Goal: Task Accomplishment & Management: Use online tool/utility

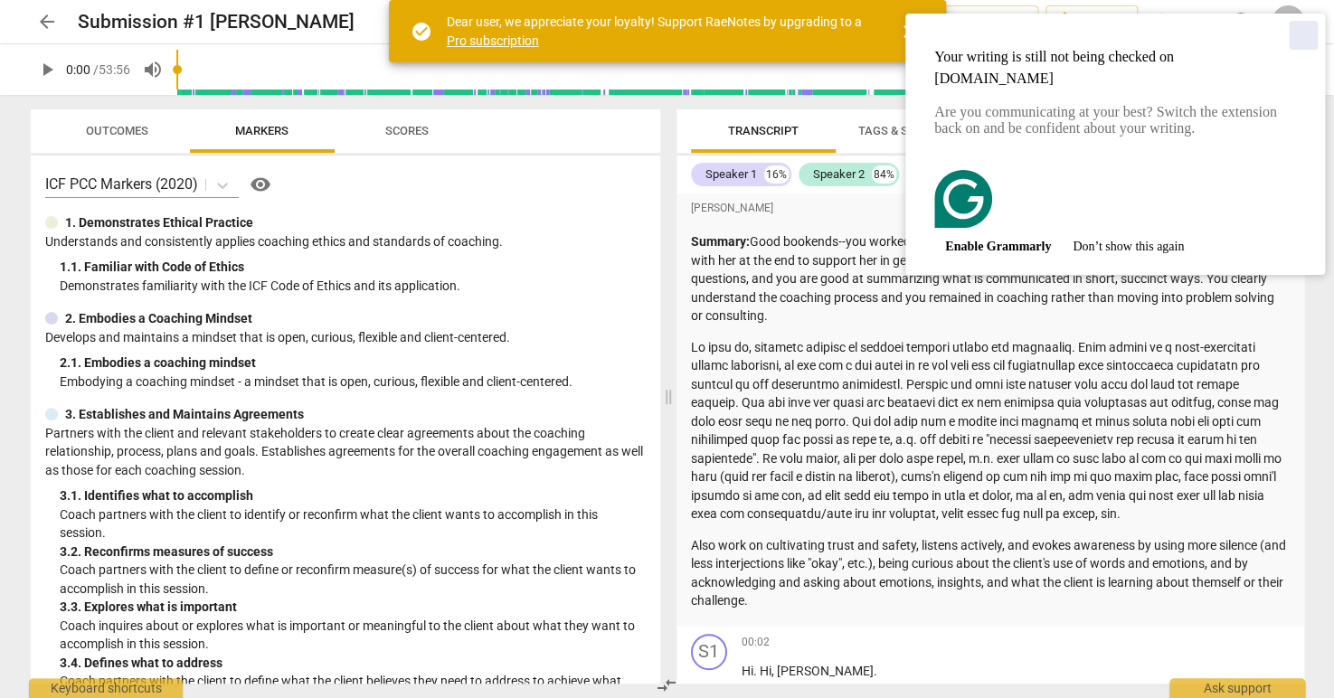
click at [1300, 30] on div "Close" at bounding box center [1303, 35] width 29 height 29
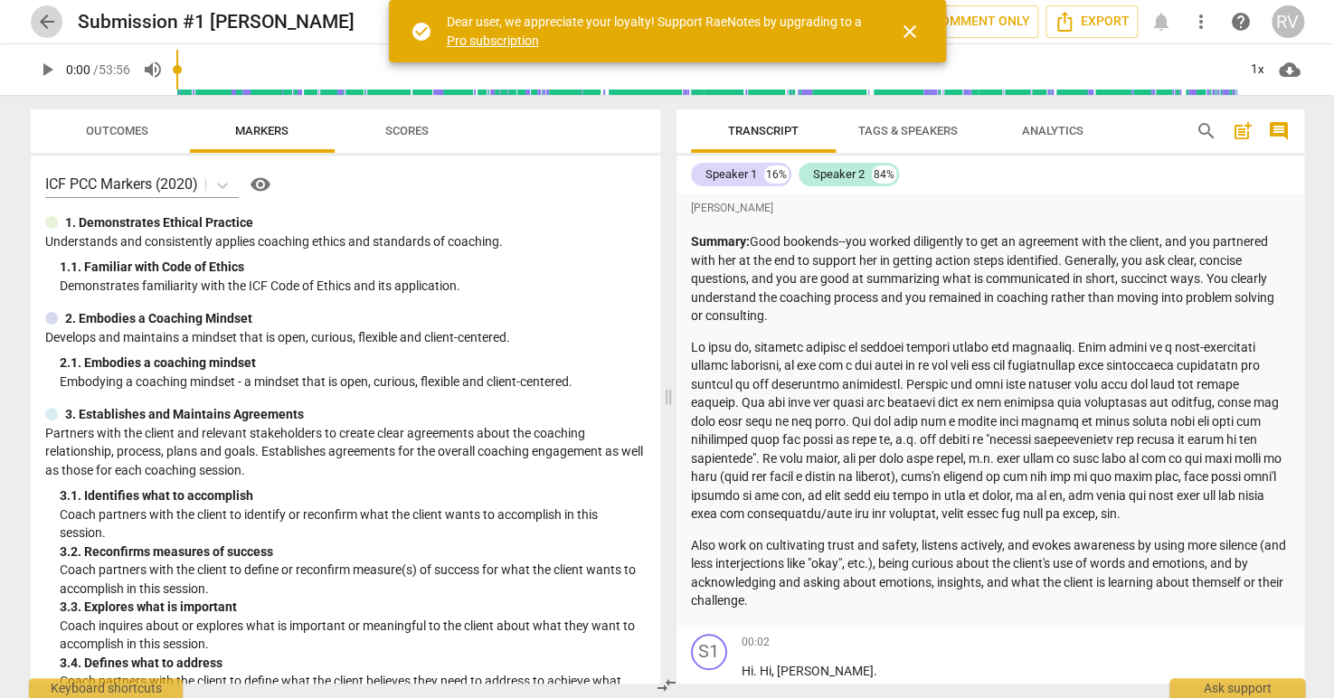
click at [48, 21] on span "arrow_back" at bounding box center [47, 22] width 22 height 22
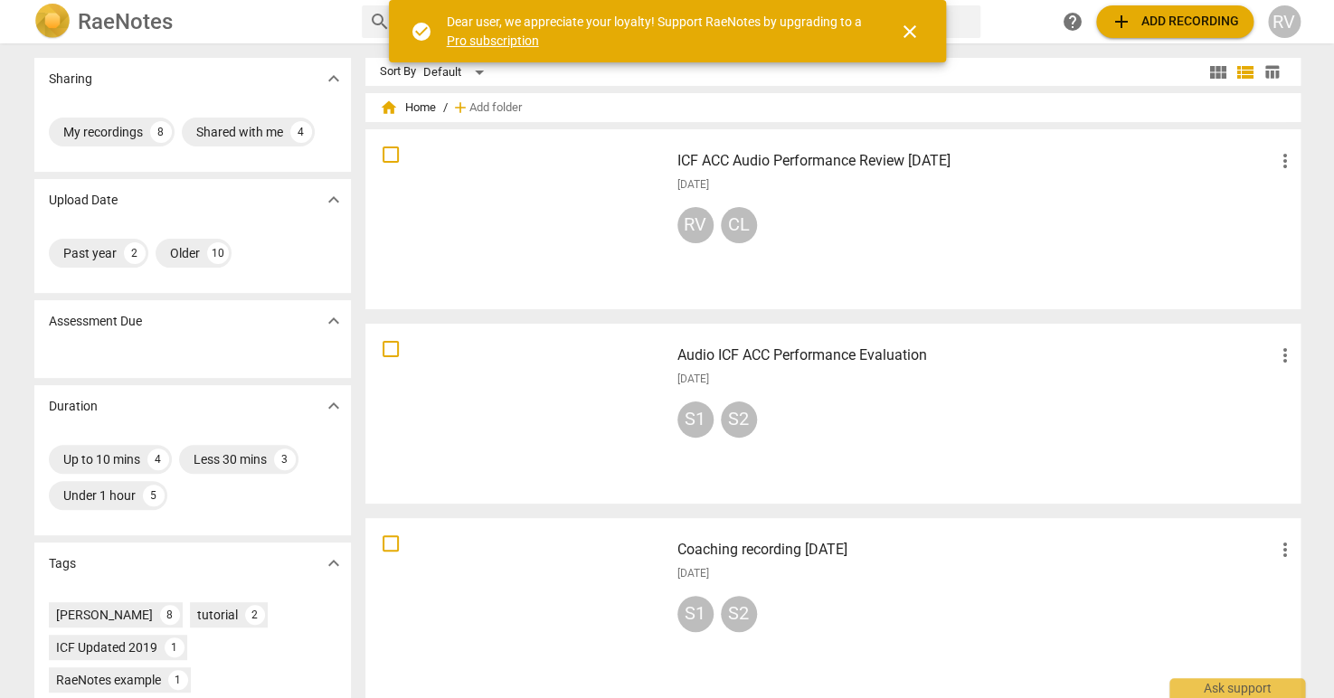
click at [1148, 22] on span "add Add recording" at bounding box center [1175, 22] width 128 height 22
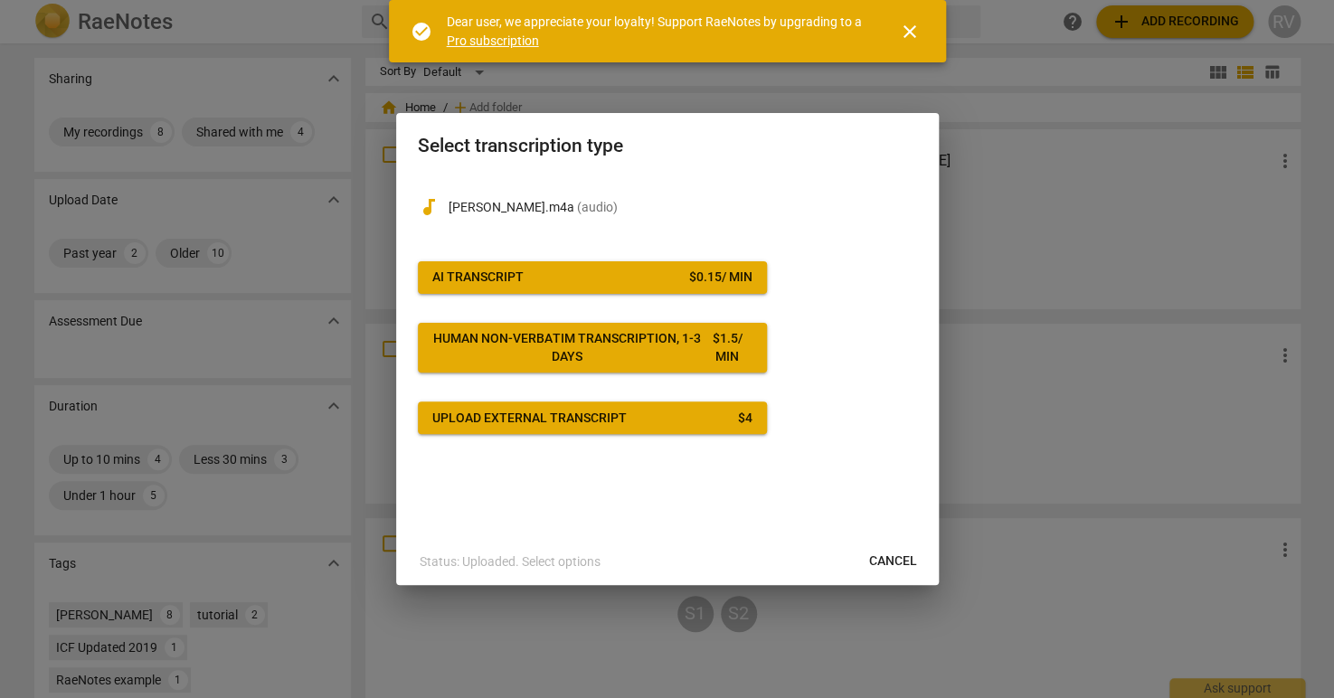
click at [516, 272] on div "AI Transcript" at bounding box center [477, 278] width 91 height 18
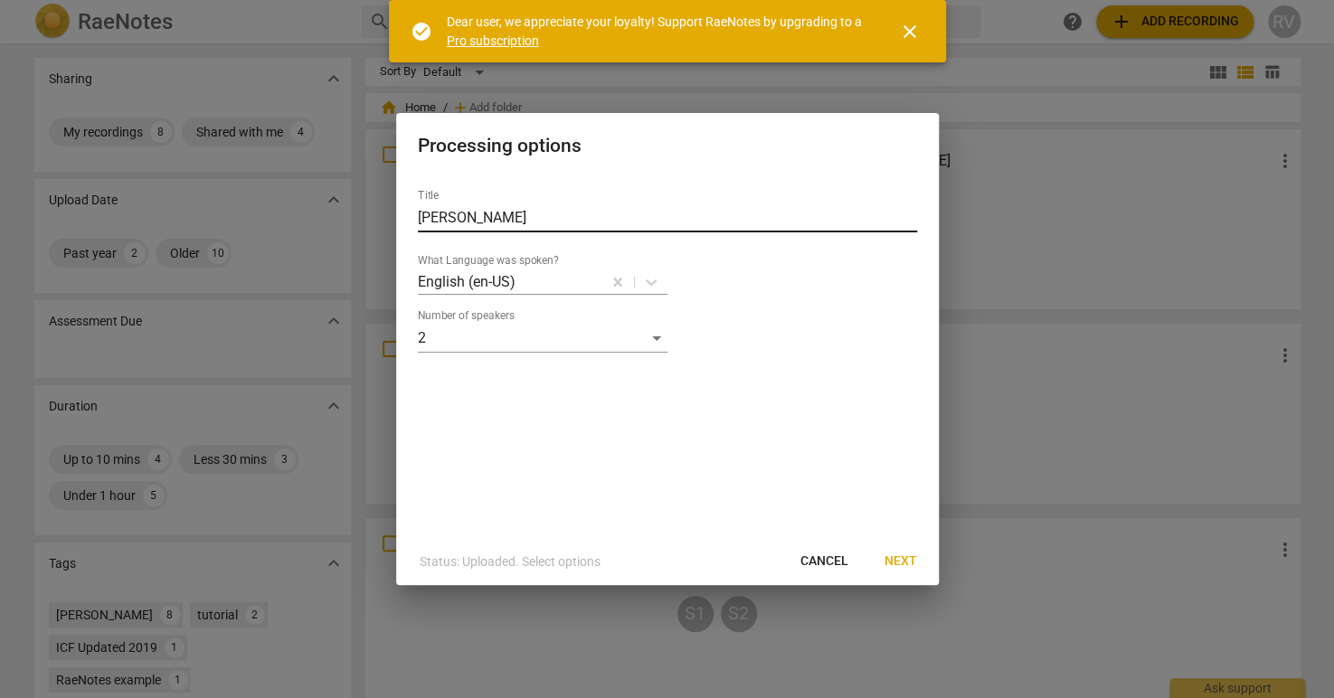
click at [642, 214] on input "[PERSON_NAME]" at bounding box center [667, 218] width 499 height 29
click at [511, 219] on input "[PERSON_NAME] - [DATE]" at bounding box center [667, 218] width 499 height 29
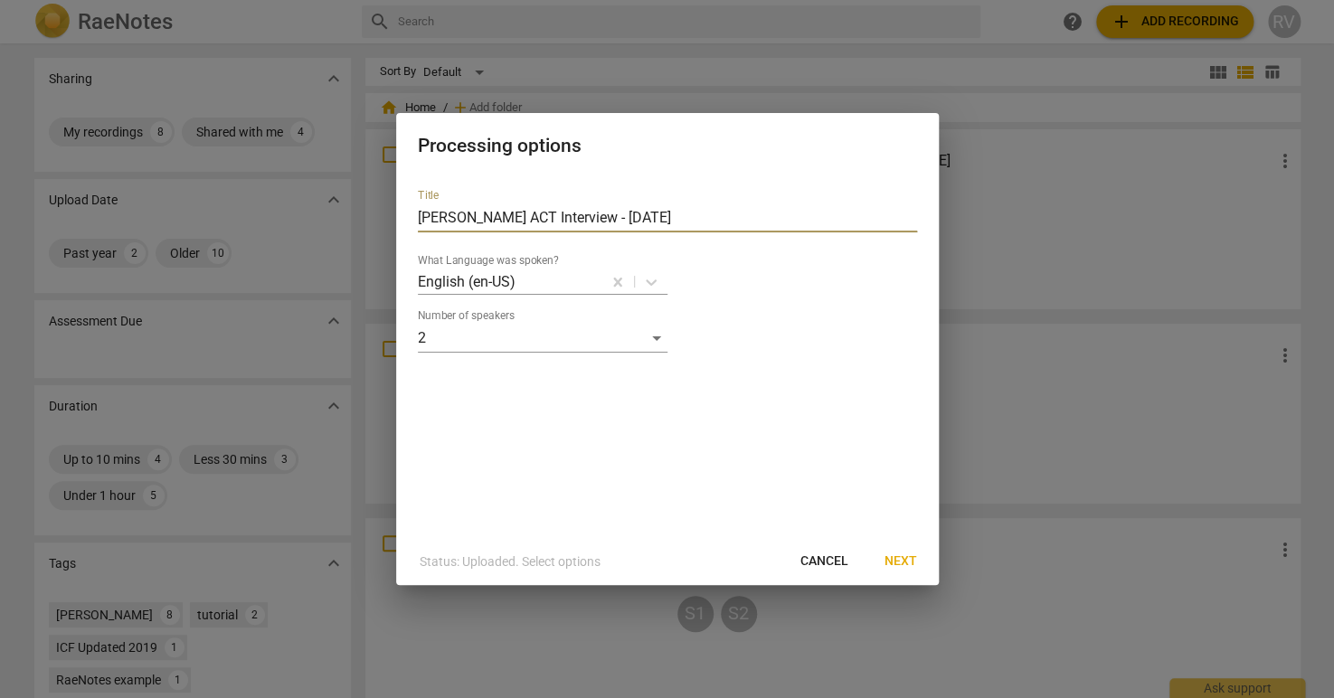
type input "[PERSON_NAME] ACT Interview - [DATE]"
click at [897, 558] on span "Next" at bounding box center [901, 562] width 33 height 18
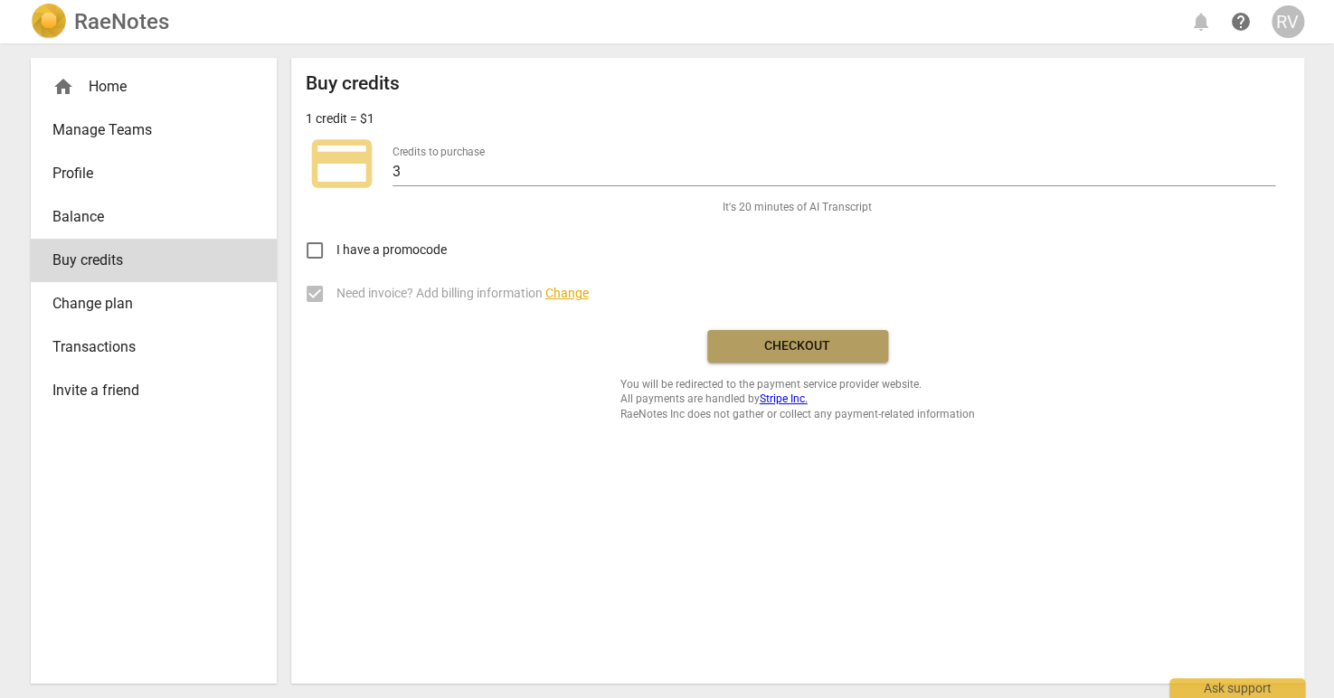
click at [820, 349] on span "Checkout" at bounding box center [798, 346] width 152 height 18
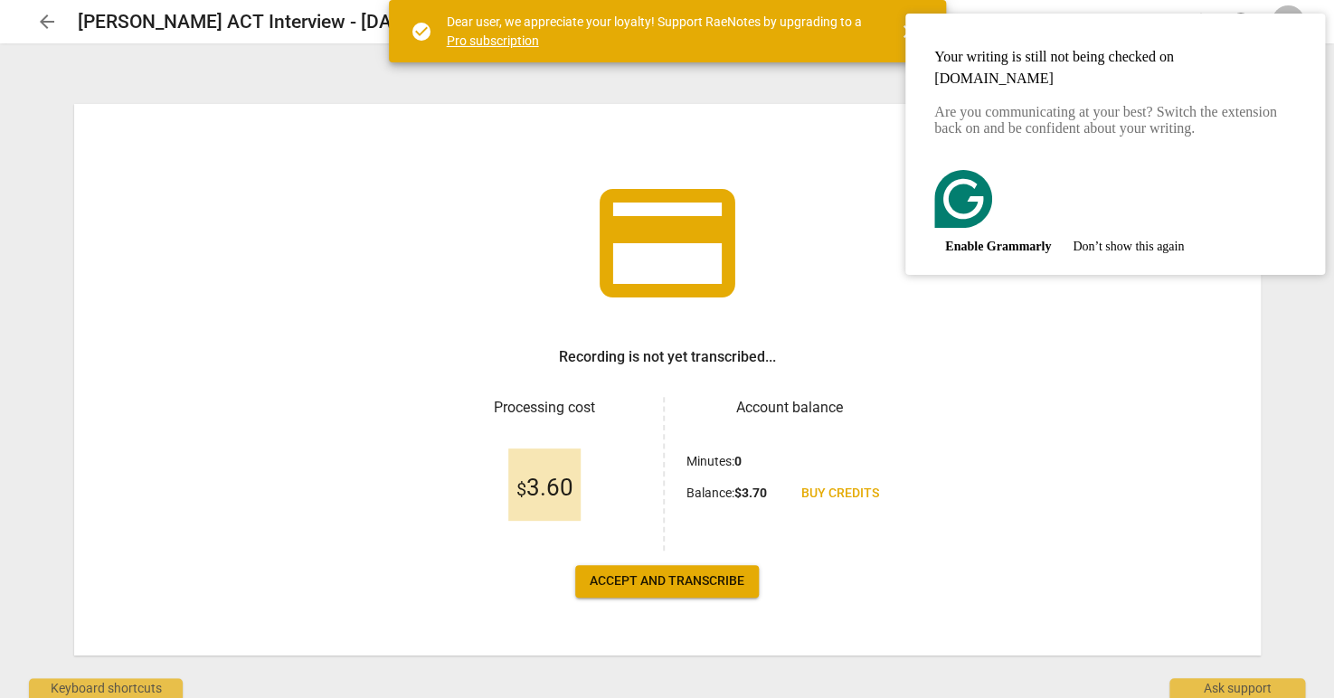
click at [1015, 232] on button "Enable Grammarly" at bounding box center [999, 246] width 128 height 29
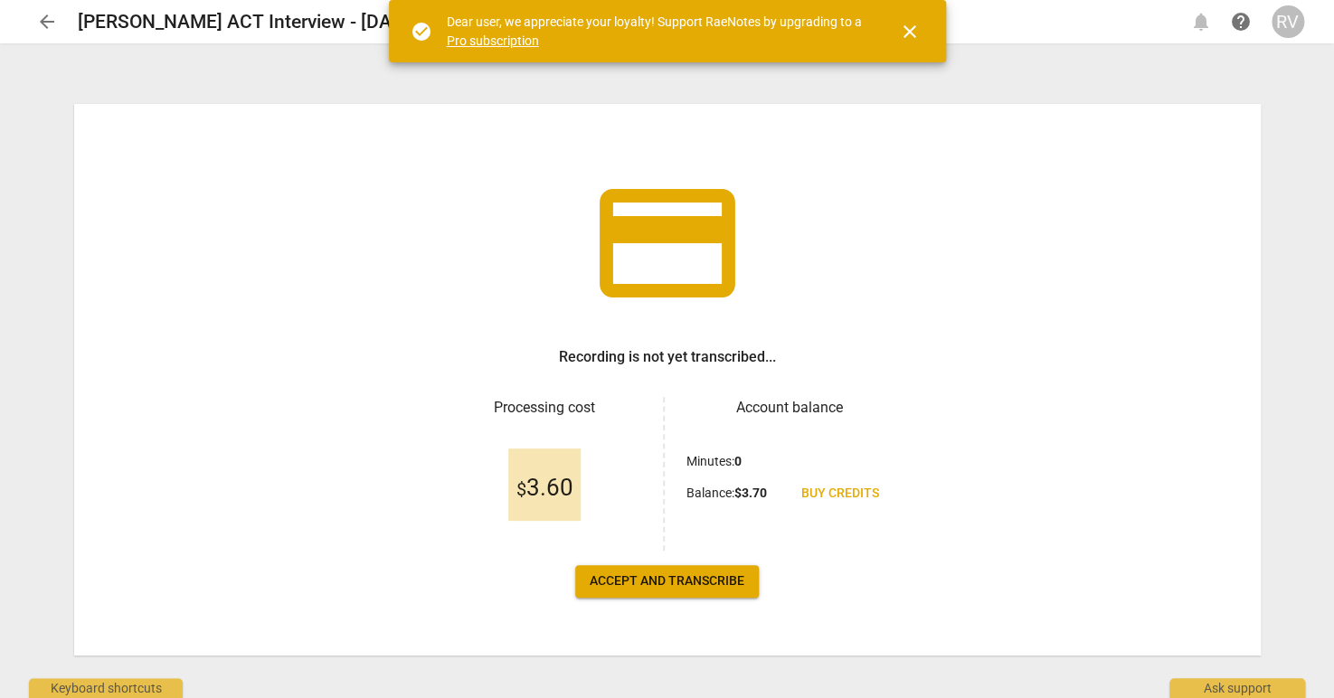
click at [669, 582] on span "Accept and transcribe" at bounding box center [667, 582] width 155 height 18
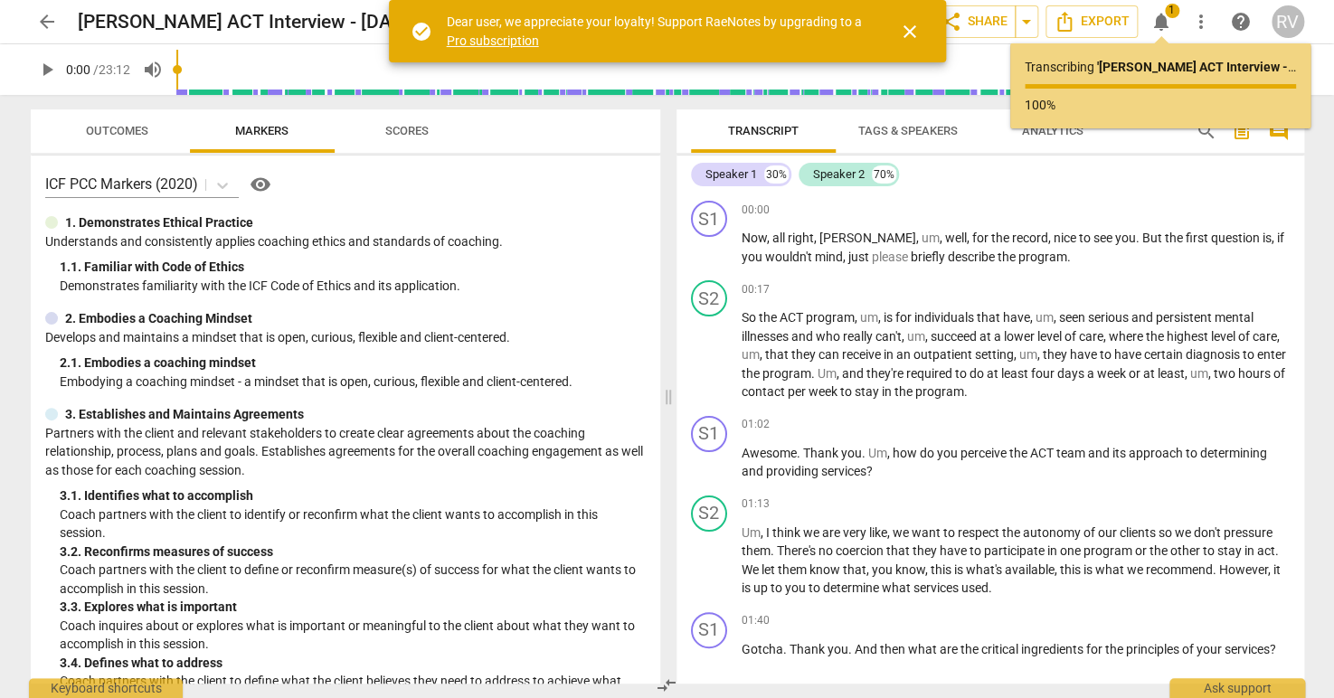
click at [910, 31] on span "close" at bounding box center [910, 32] width 22 height 22
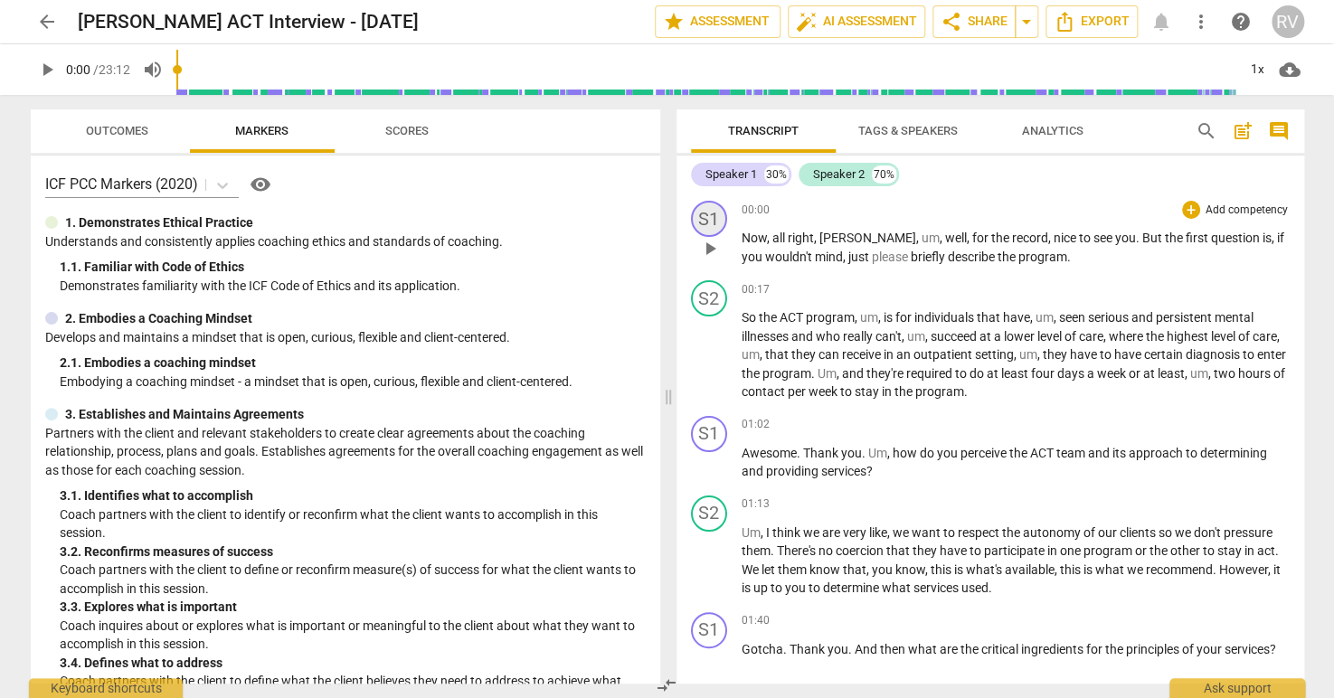
click at [717, 217] on div "S1" at bounding box center [709, 219] width 36 height 36
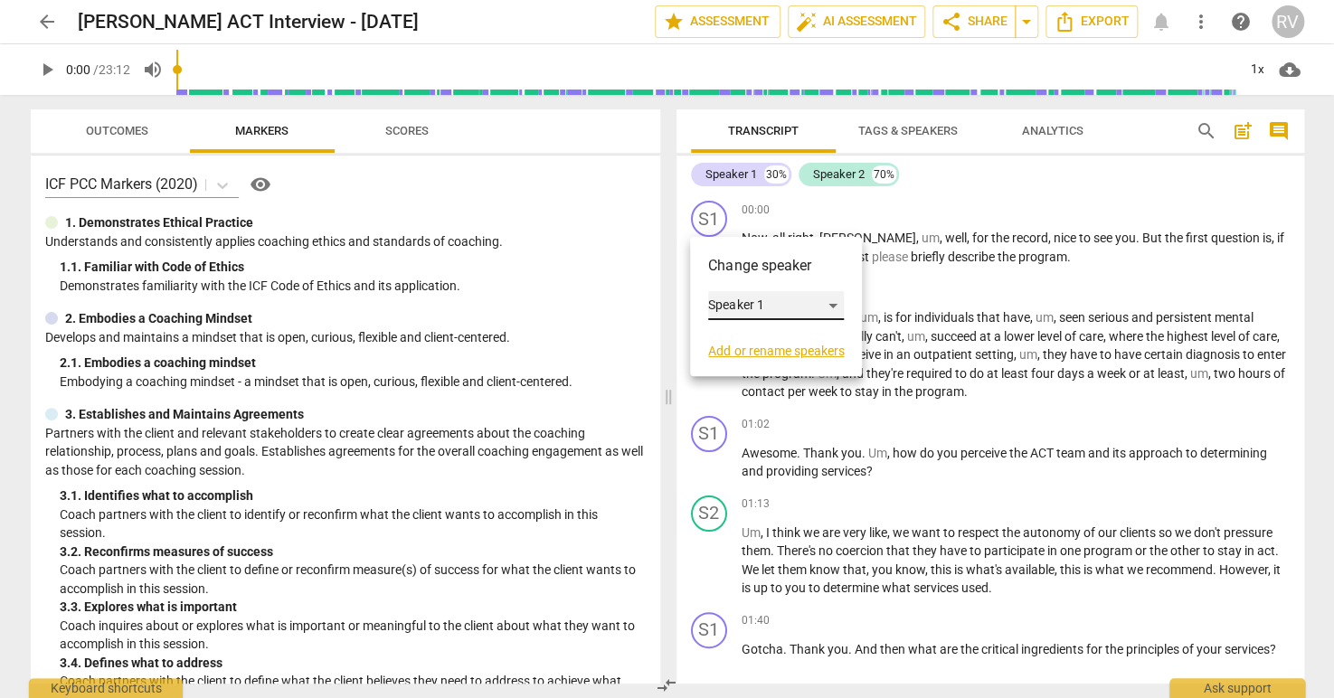
click at [838, 303] on div "Speaker 1" at bounding box center [776, 305] width 136 height 29
click at [783, 303] on li "Speaker 1" at bounding box center [777, 306] width 138 height 34
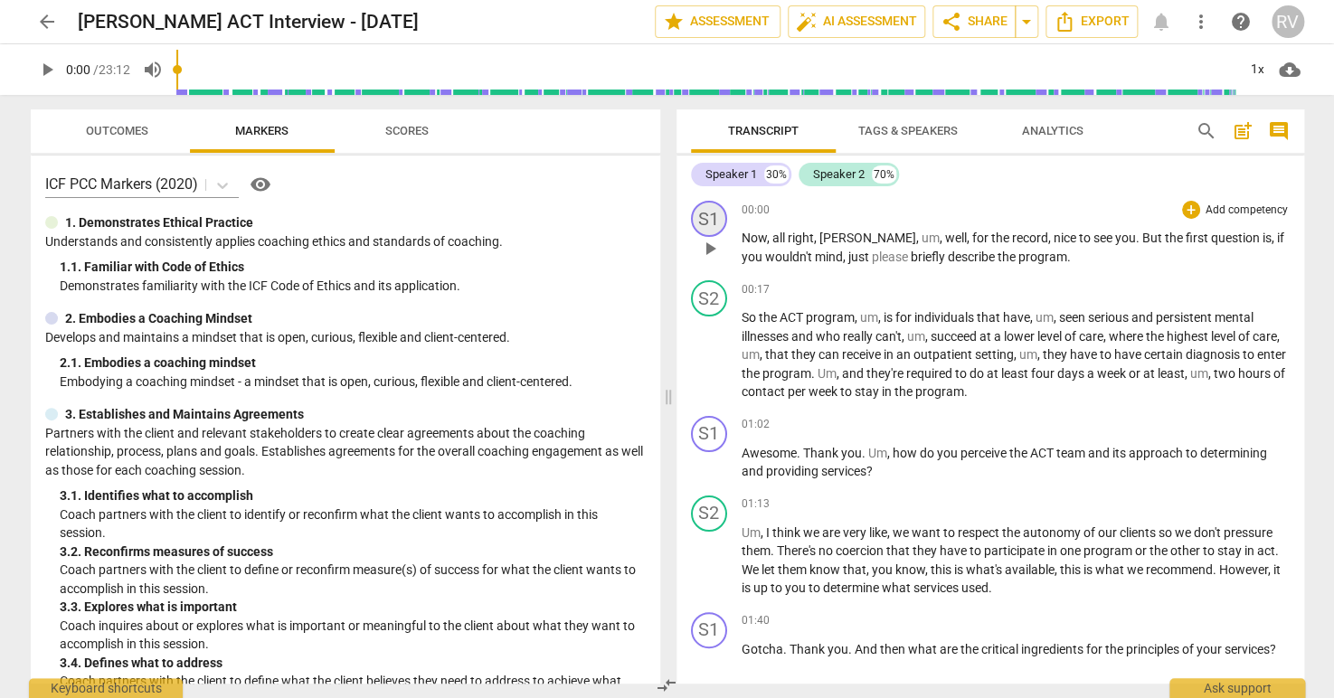
click at [708, 218] on div "S1" at bounding box center [709, 219] width 36 height 36
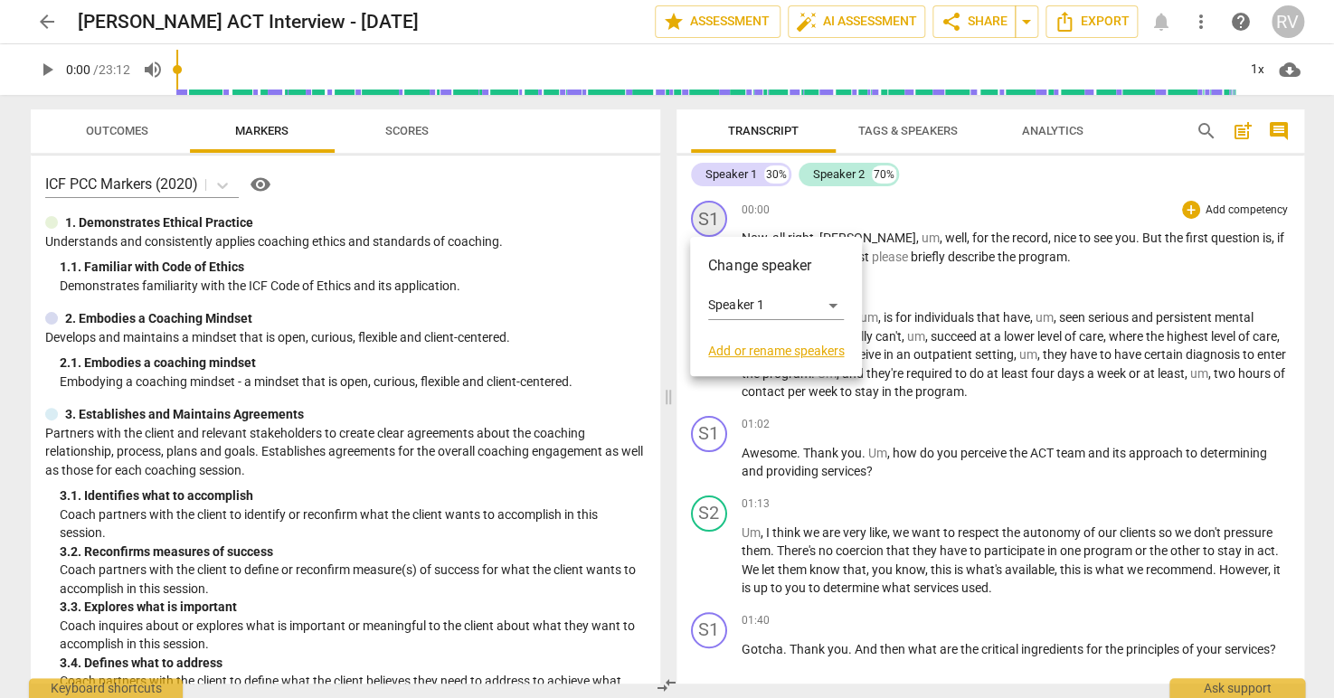
click at [708, 218] on div at bounding box center [667, 349] width 1334 height 698
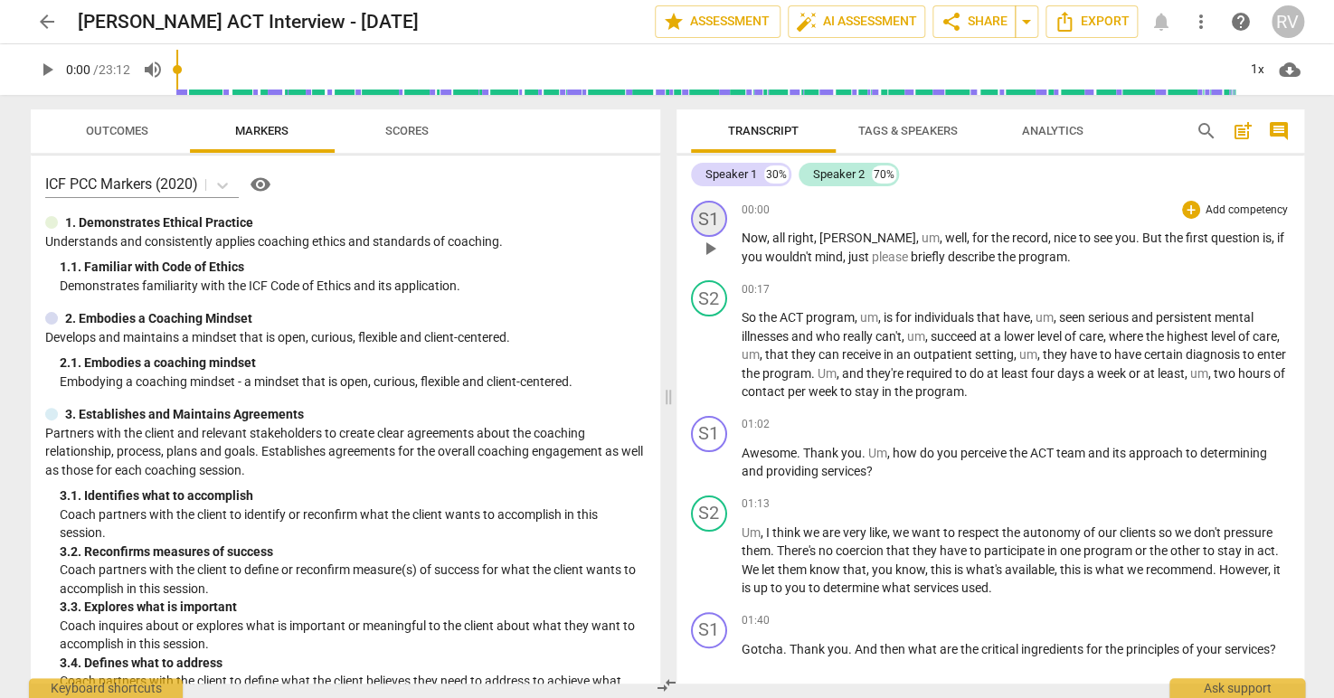
click at [708, 218] on div "S1" at bounding box center [709, 219] width 36 height 36
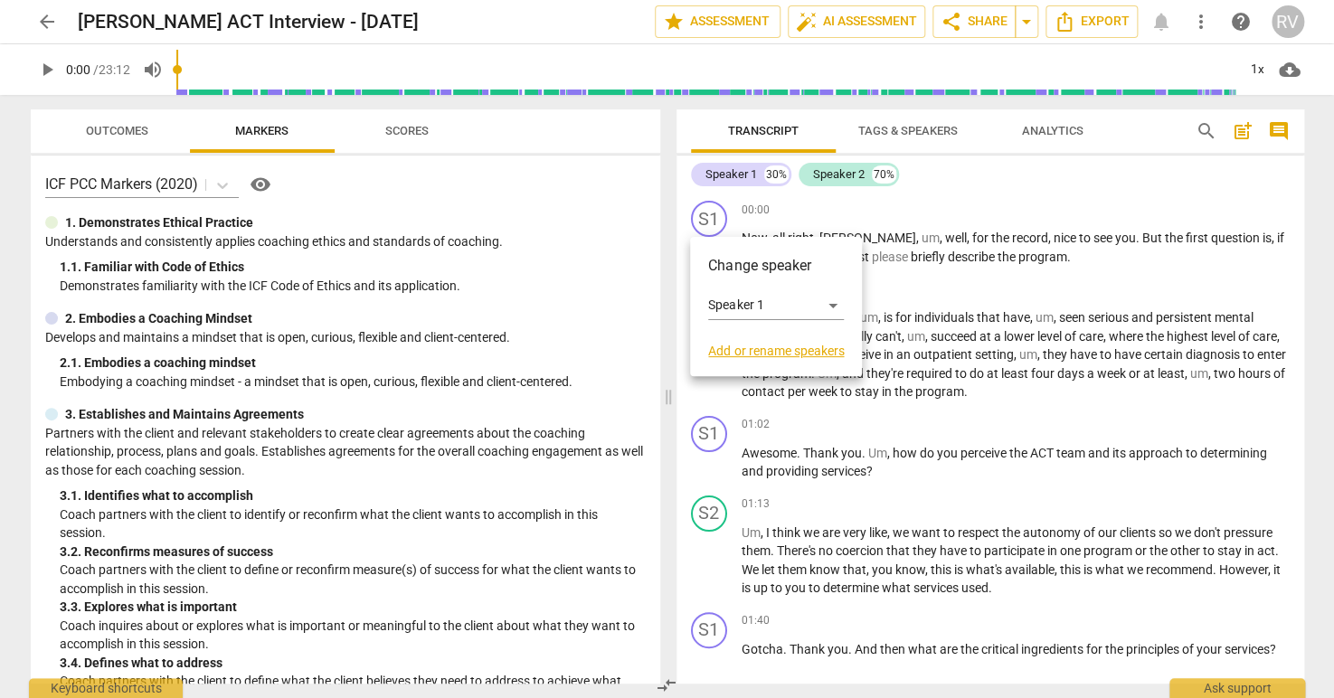
click at [760, 349] on link "Add or rename speakers" at bounding box center [776, 351] width 136 height 14
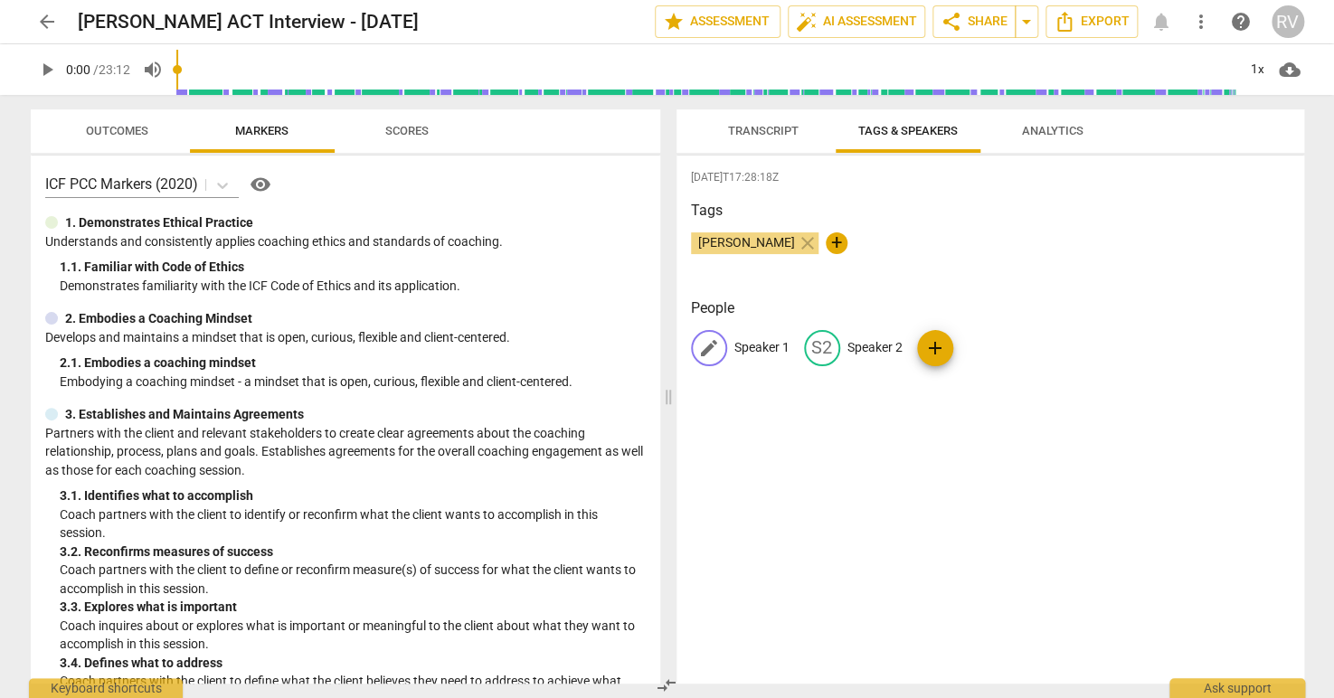
click at [768, 347] on p "Speaker 1" at bounding box center [762, 347] width 55 height 19
type input "Ryan"
click at [991, 347] on p "Speaker 2" at bounding box center [992, 347] width 55 height 19
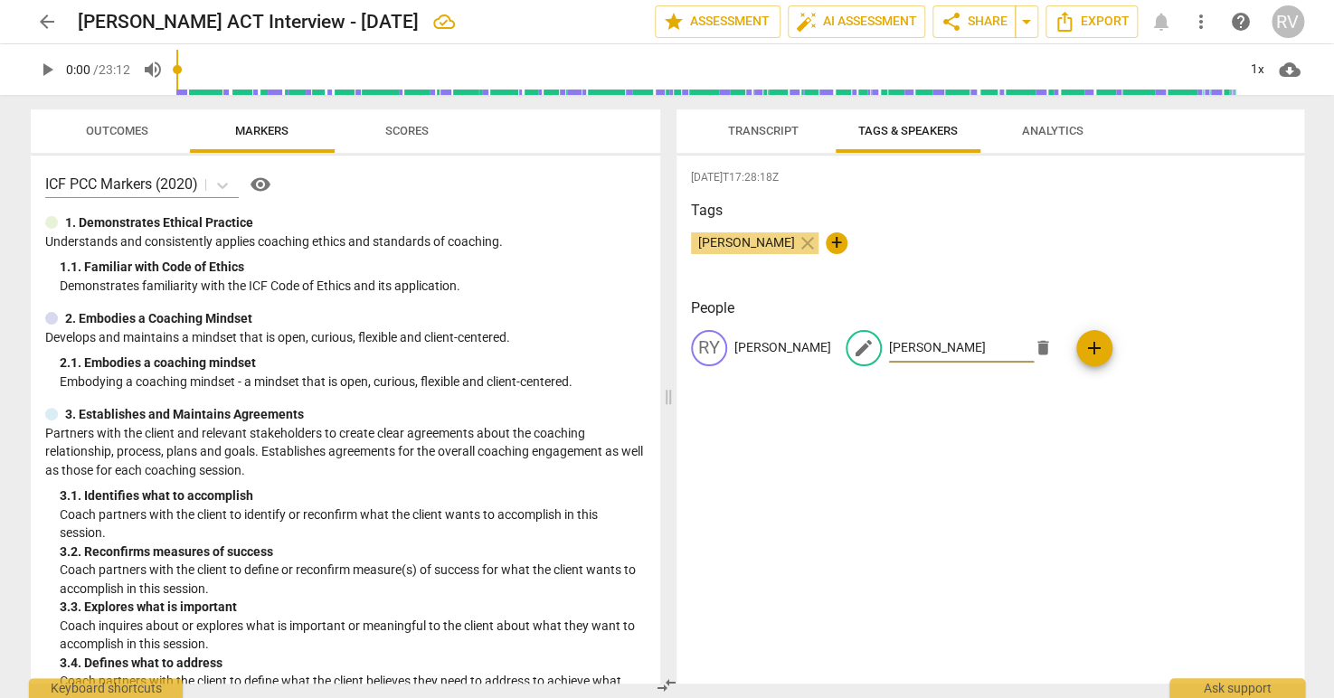
type input "Ashely"
click at [1125, 355] on div "RY Ryan edit Ashely delete add" at bounding box center [990, 355] width 599 height 51
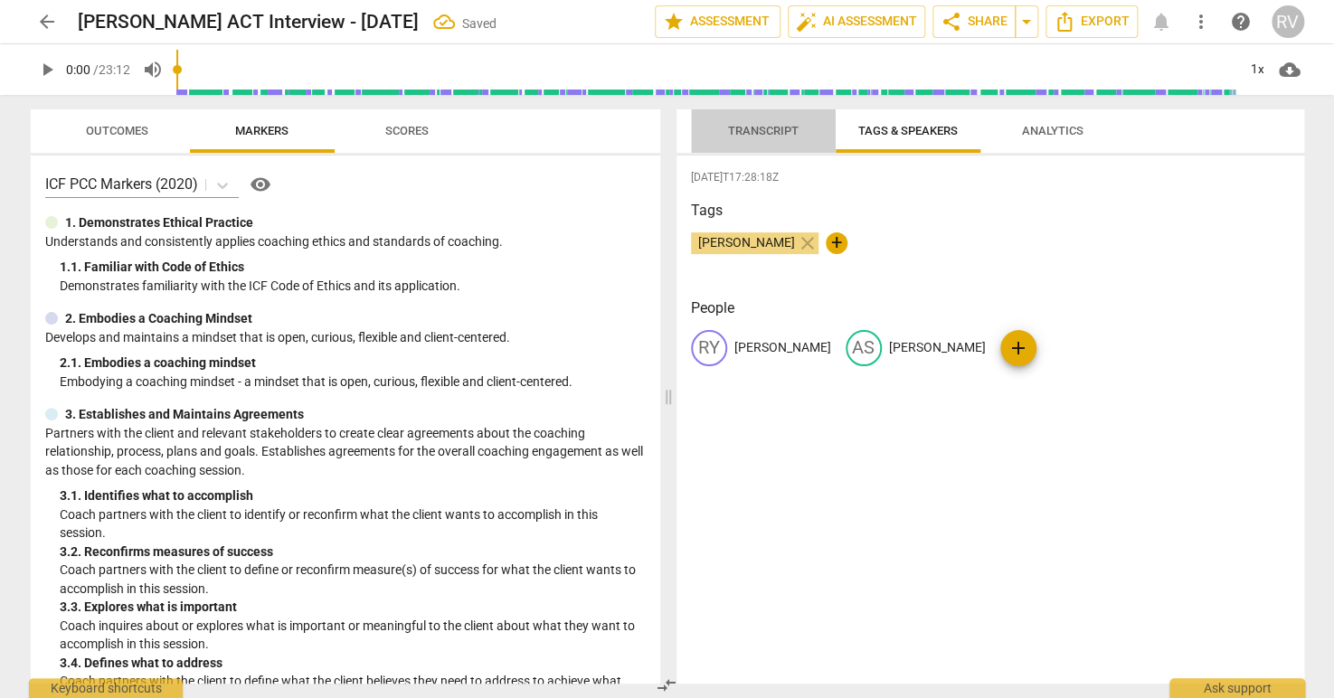
click at [777, 127] on span "Transcript" at bounding box center [763, 131] width 71 height 14
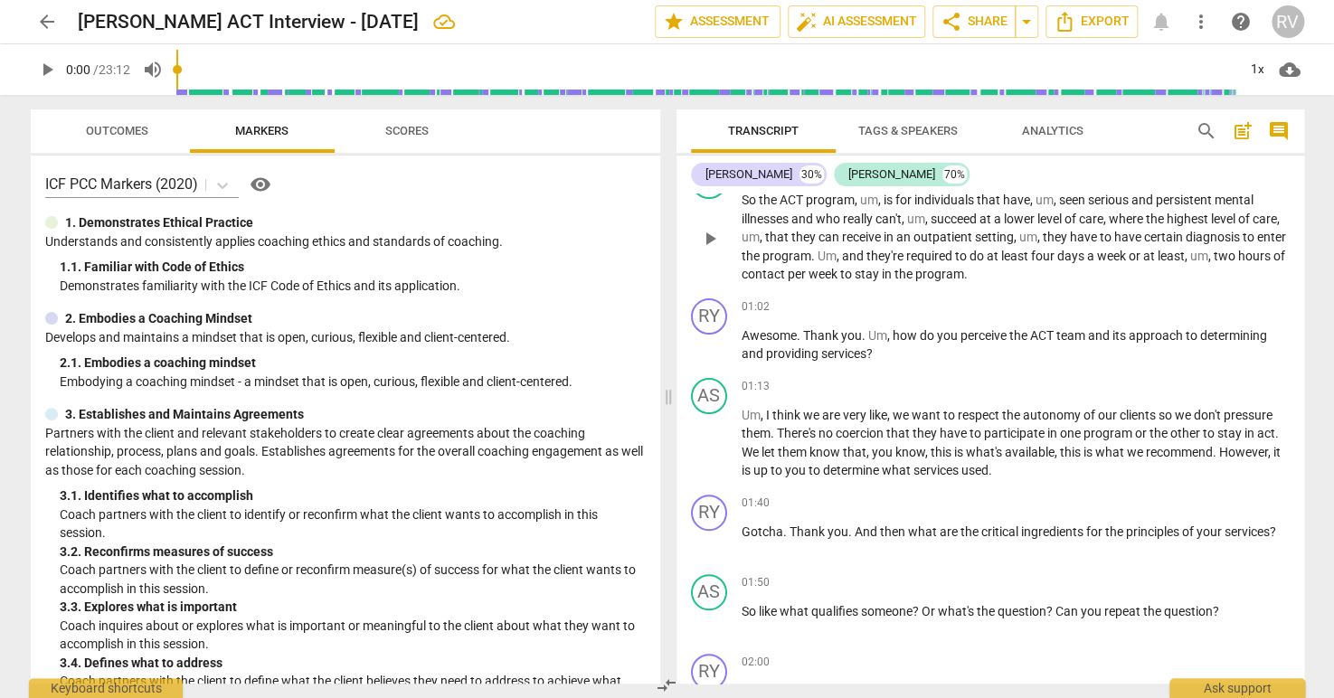
scroll to position [2, 0]
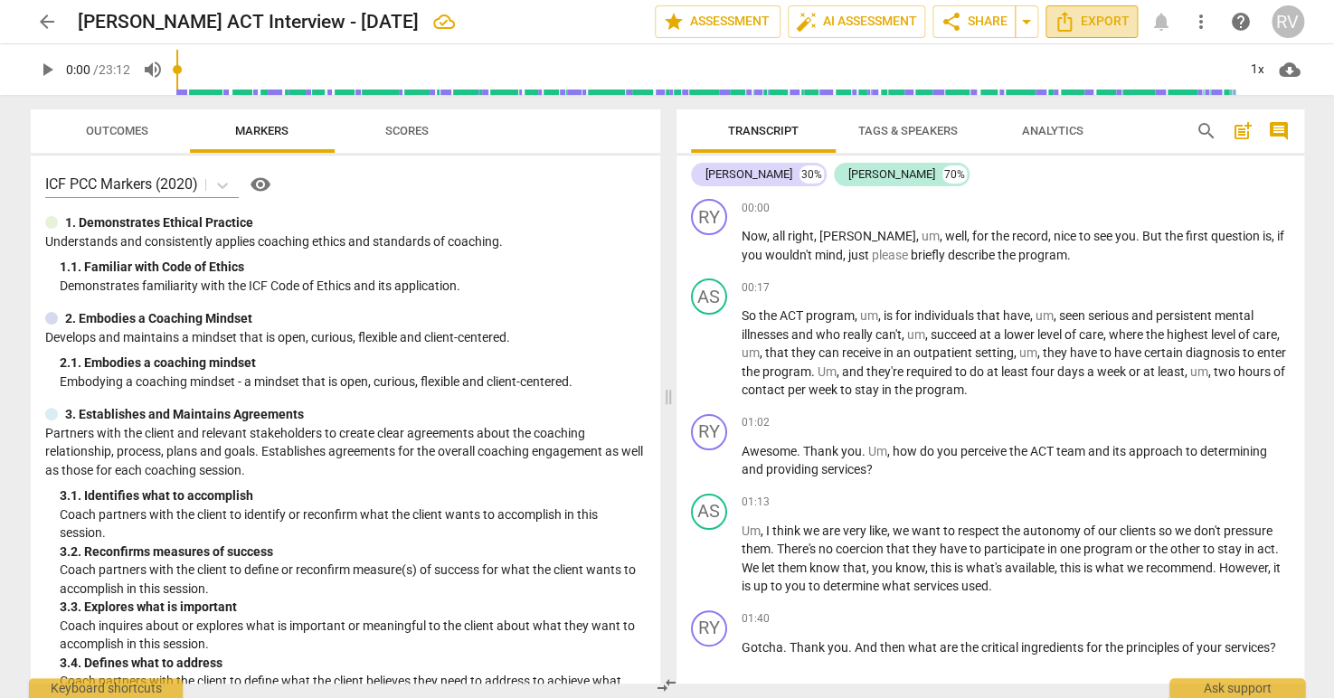
click at [1105, 25] on span "Export" at bounding box center [1092, 22] width 76 height 22
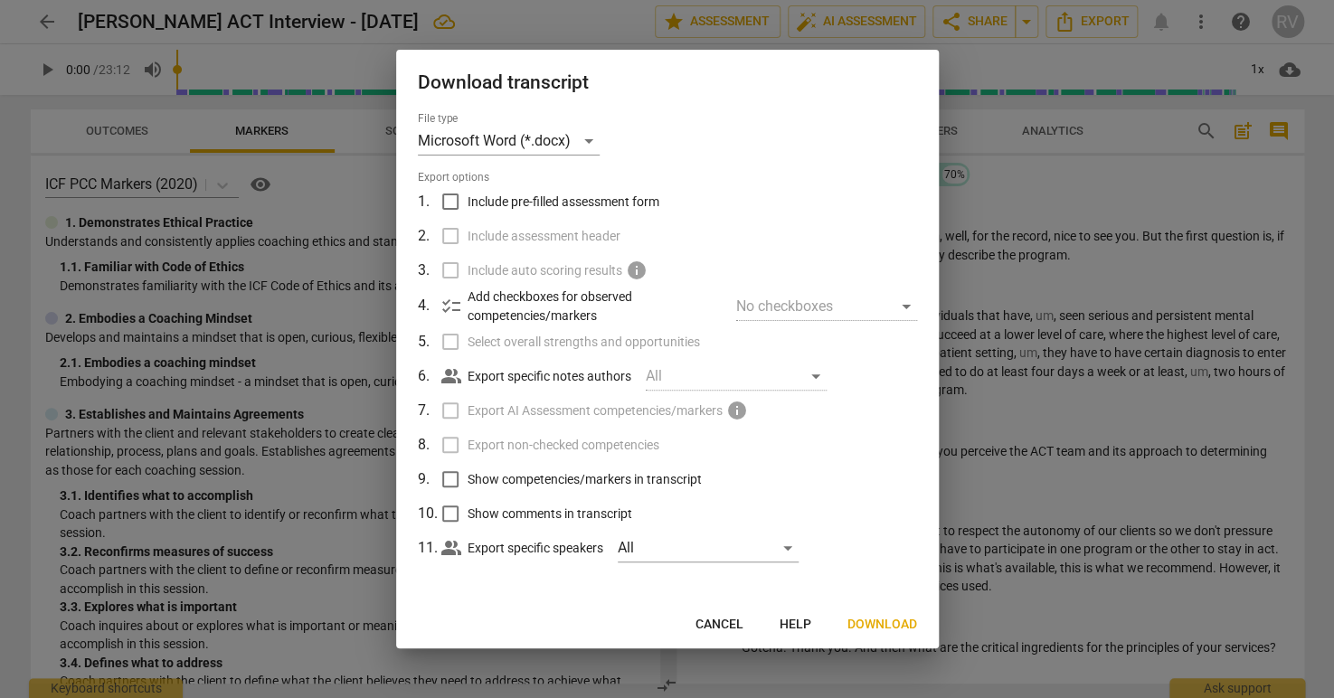
click at [861, 620] on span "Download" at bounding box center [883, 625] width 70 height 18
